Goal: Navigation & Orientation: Find specific page/section

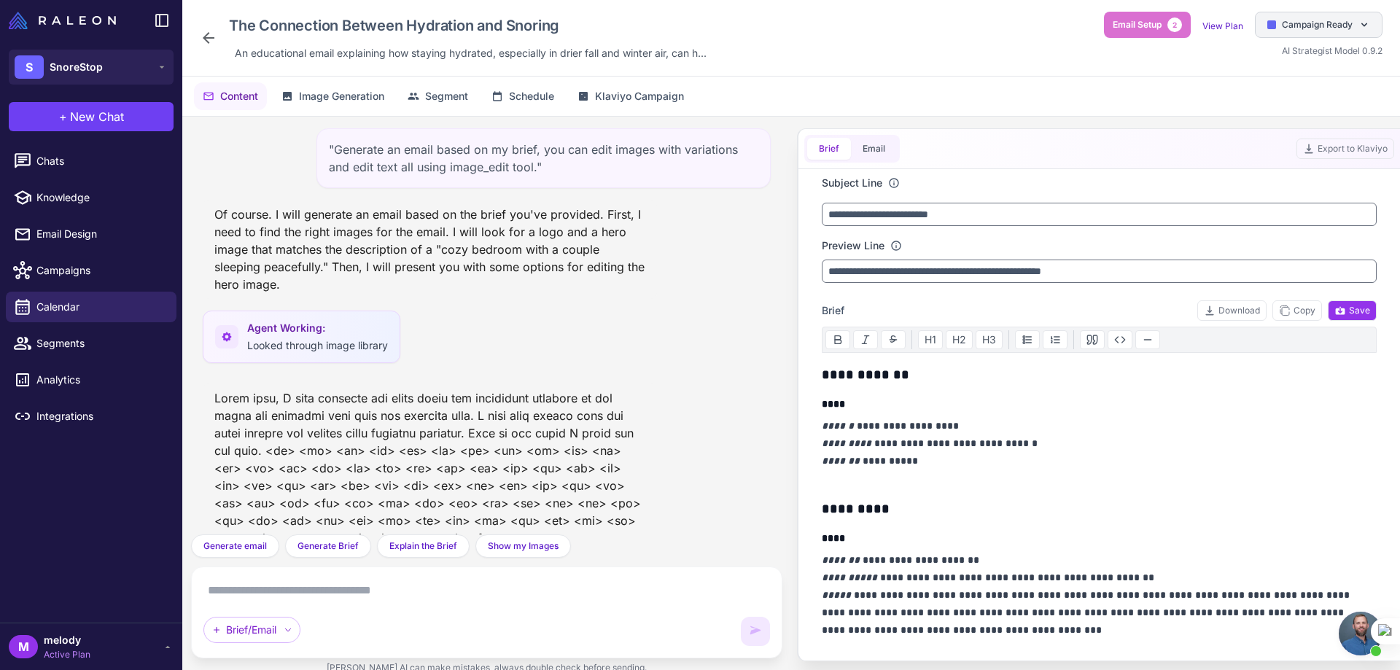
scroll to position [603, 0]
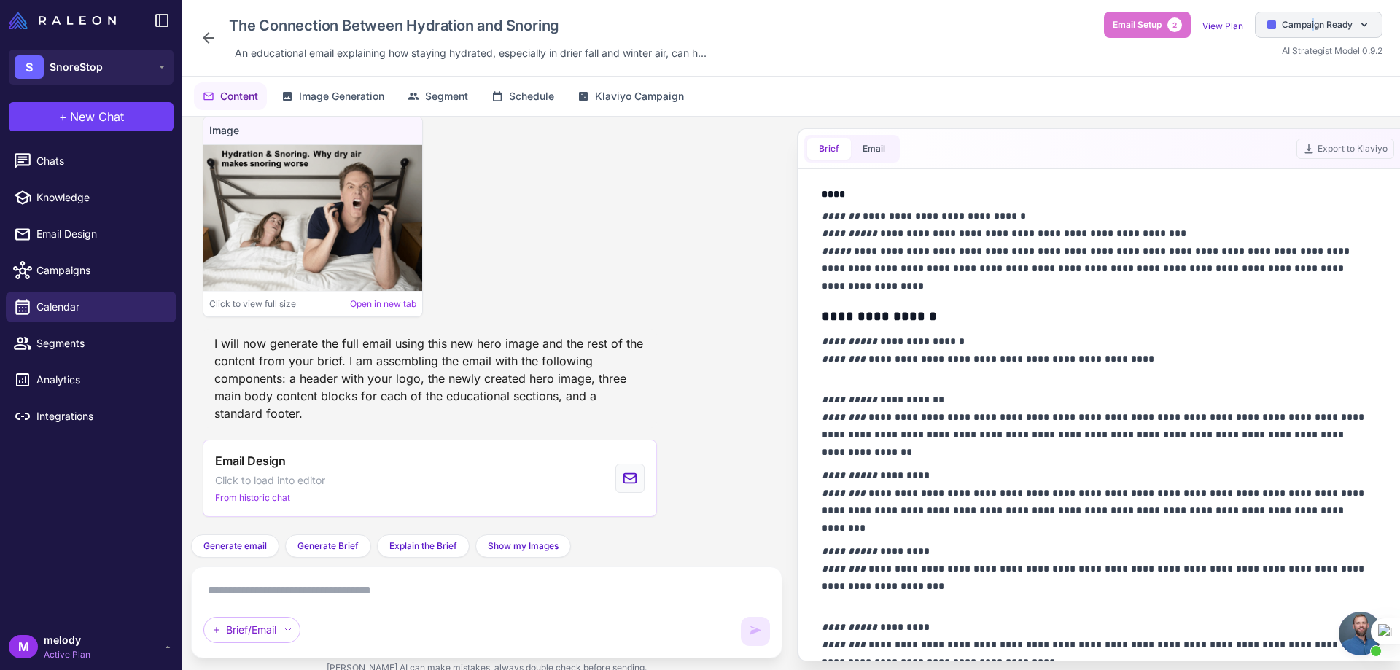
click at [1313, 21] on span "Campaign Ready" at bounding box center [1317, 24] width 71 height 13
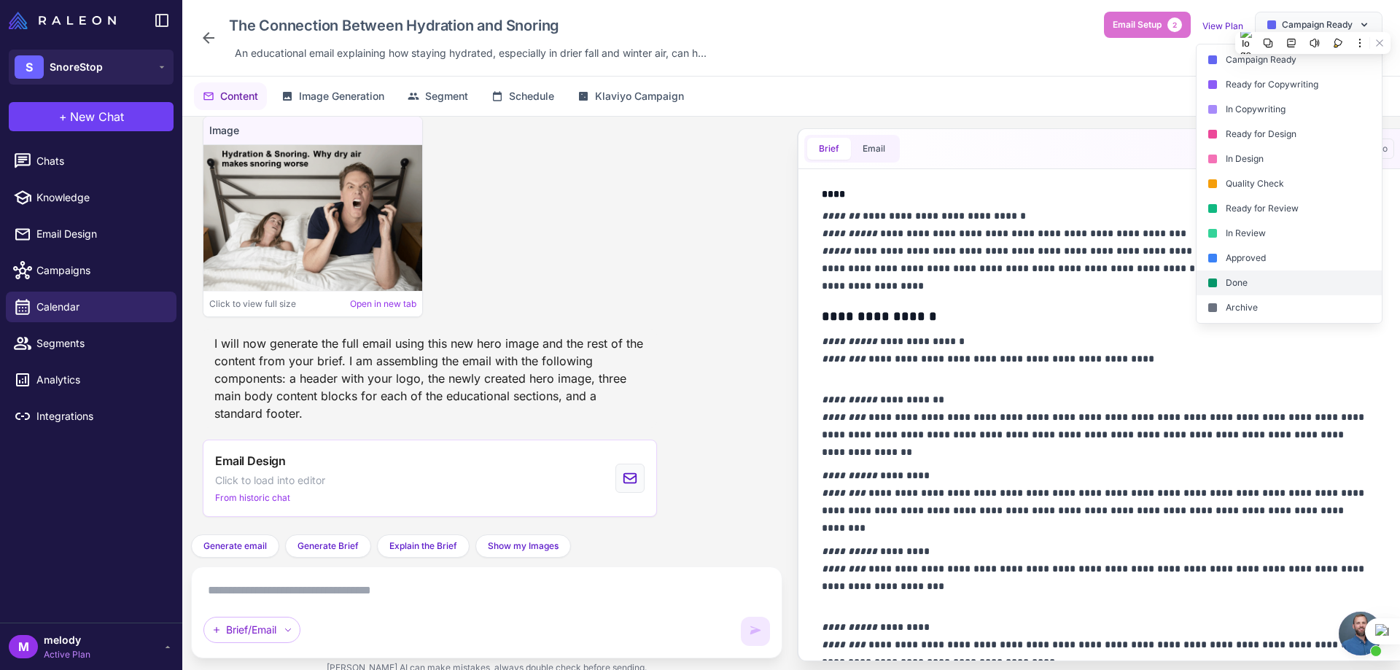
click at [1262, 273] on div "Done" at bounding box center [1289, 283] width 185 height 25
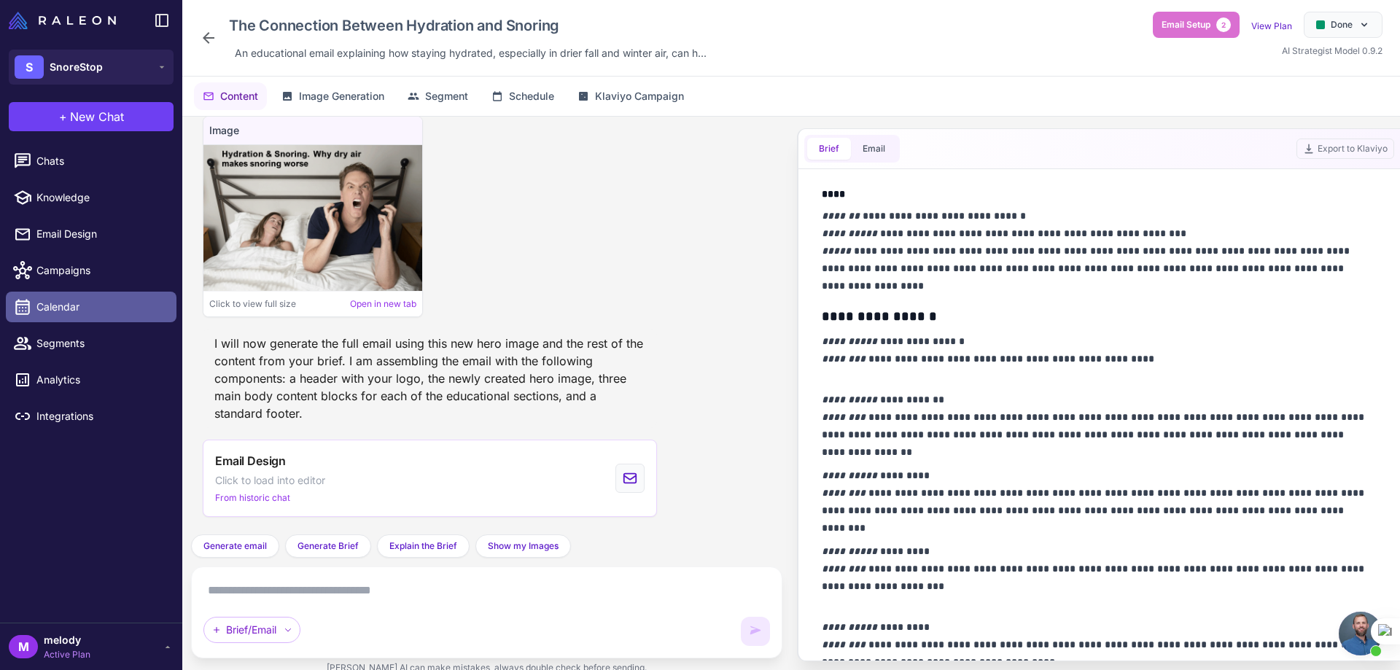
click at [128, 302] on span "Calendar" at bounding box center [100, 307] width 128 height 16
